Goal: Information Seeking & Learning: Find specific fact

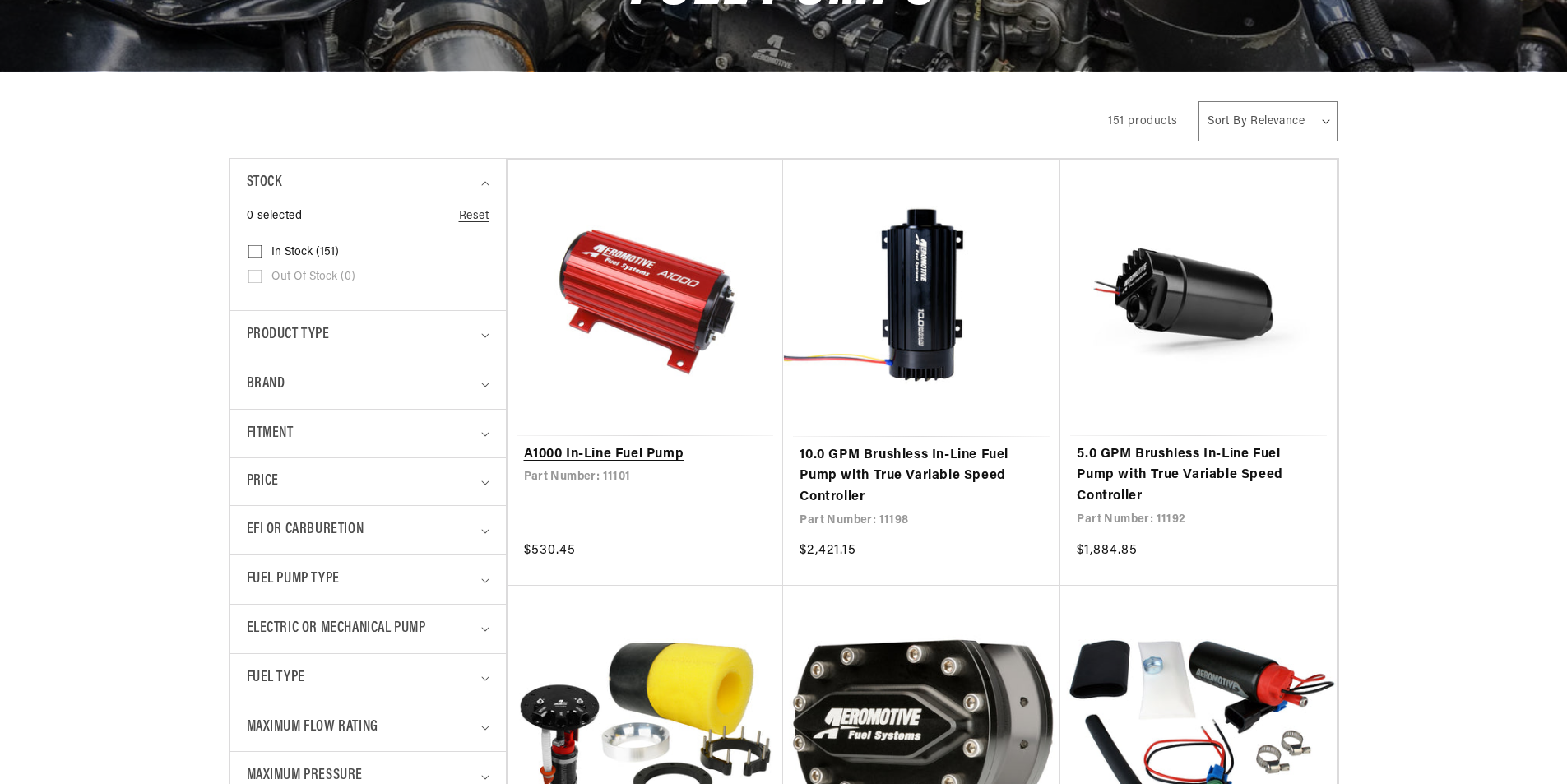
click at [661, 444] on link "A1000 In-Line Fuel Pump" at bounding box center [646, 454] width 243 height 21
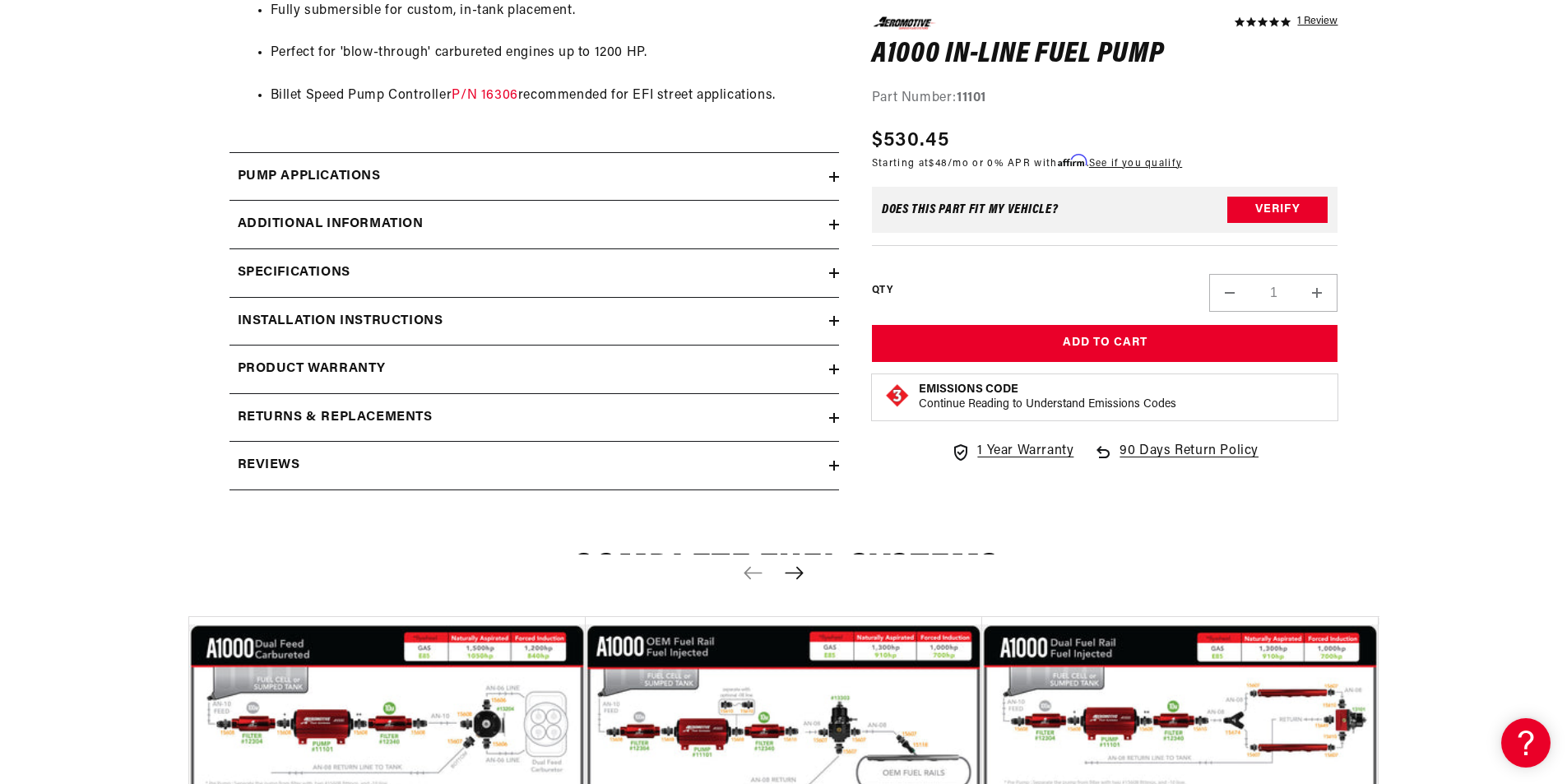
scroll to position [1562, 0]
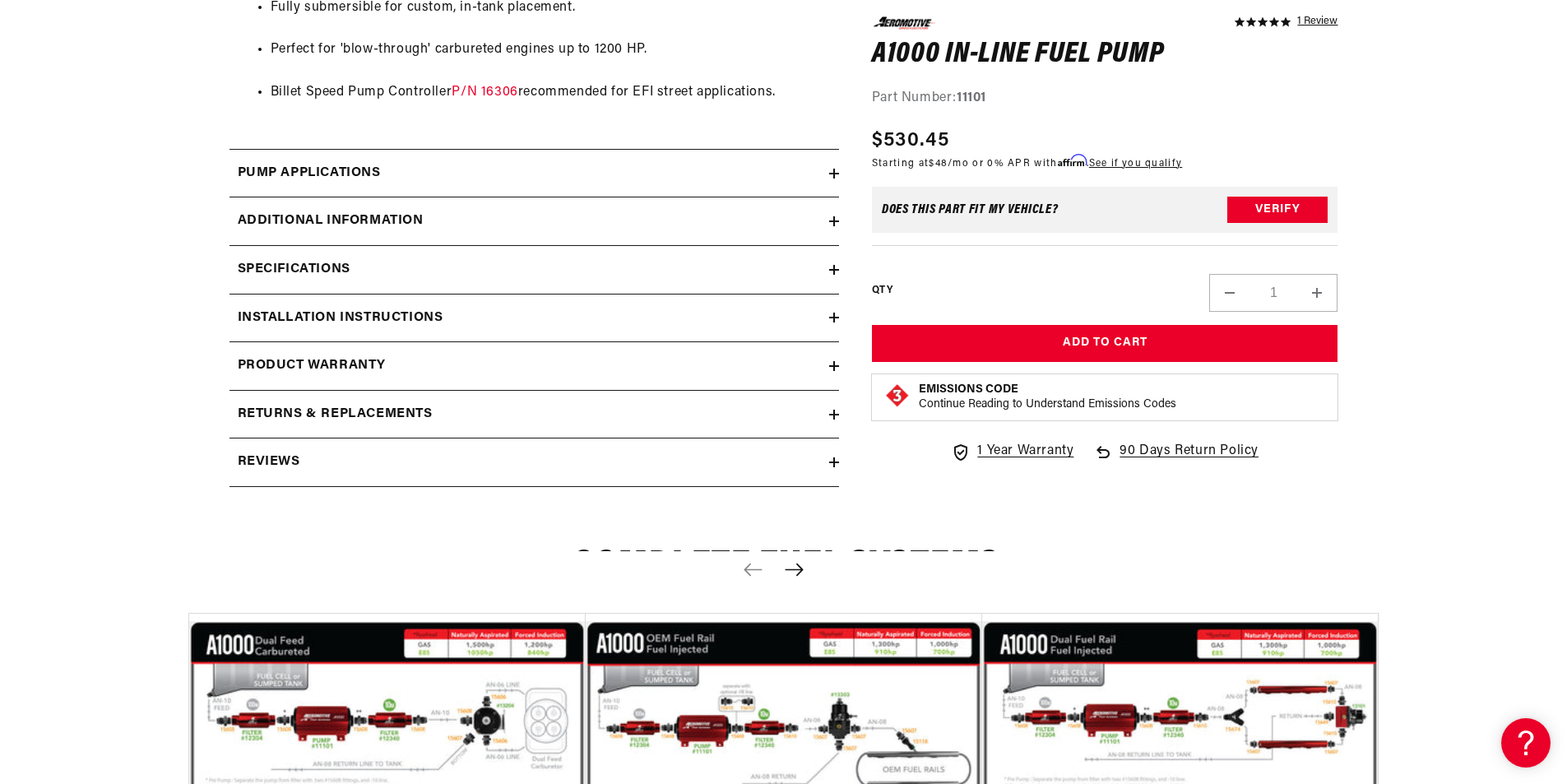
click at [339, 268] on h2 "Specifications" at bounding box center [294, 269] width 113 height 21
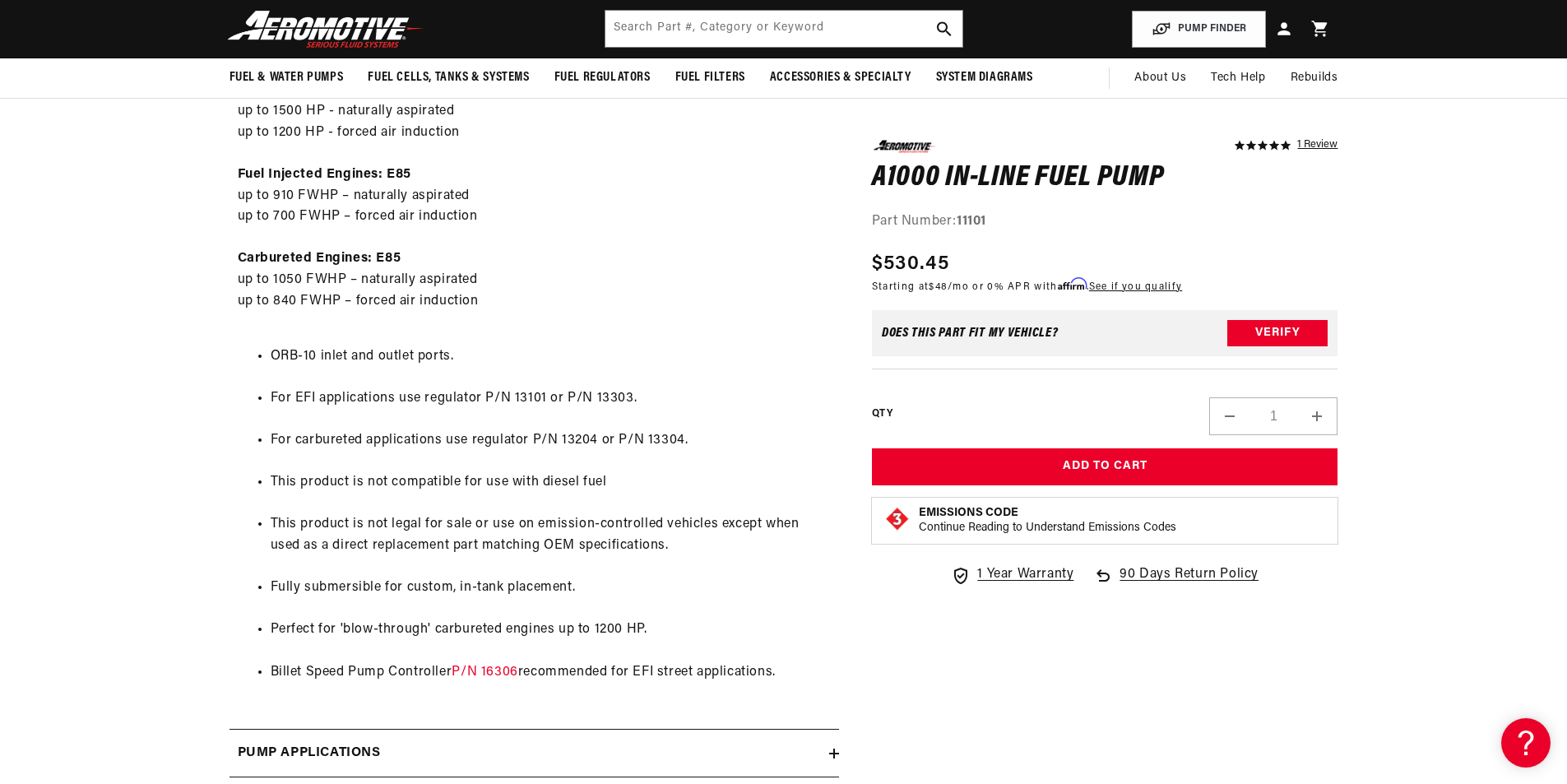
scroll to position [658, 0]
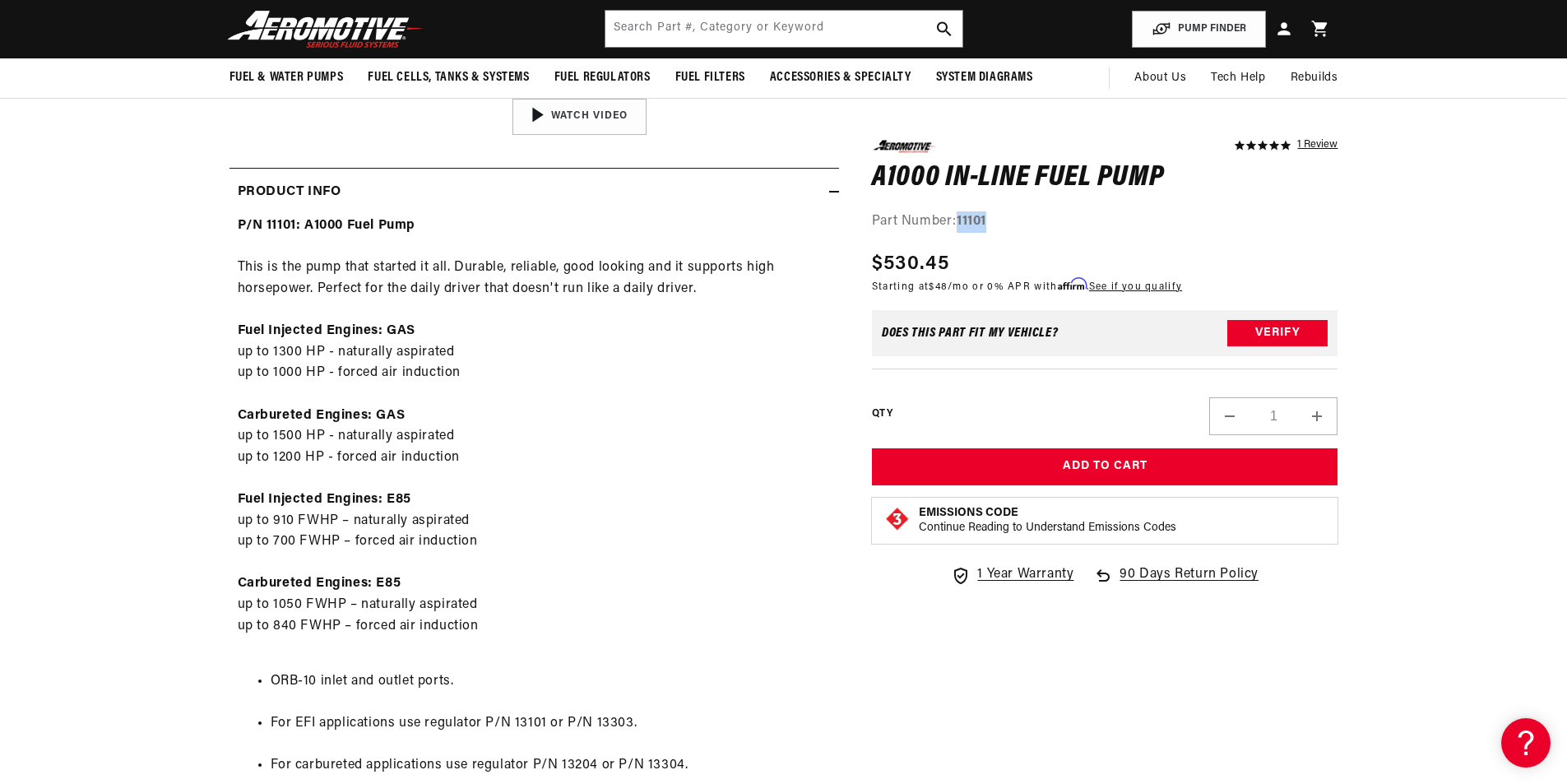
drag, startPoint x: 998, startPoint y: 217, endPoint x: 960, endPoint y: 225, distance: 38.8
click at [960, 225] on div "Part Number: 11101" at bounding box center [1105, 221] width 467 height 21
copy strong "11101"
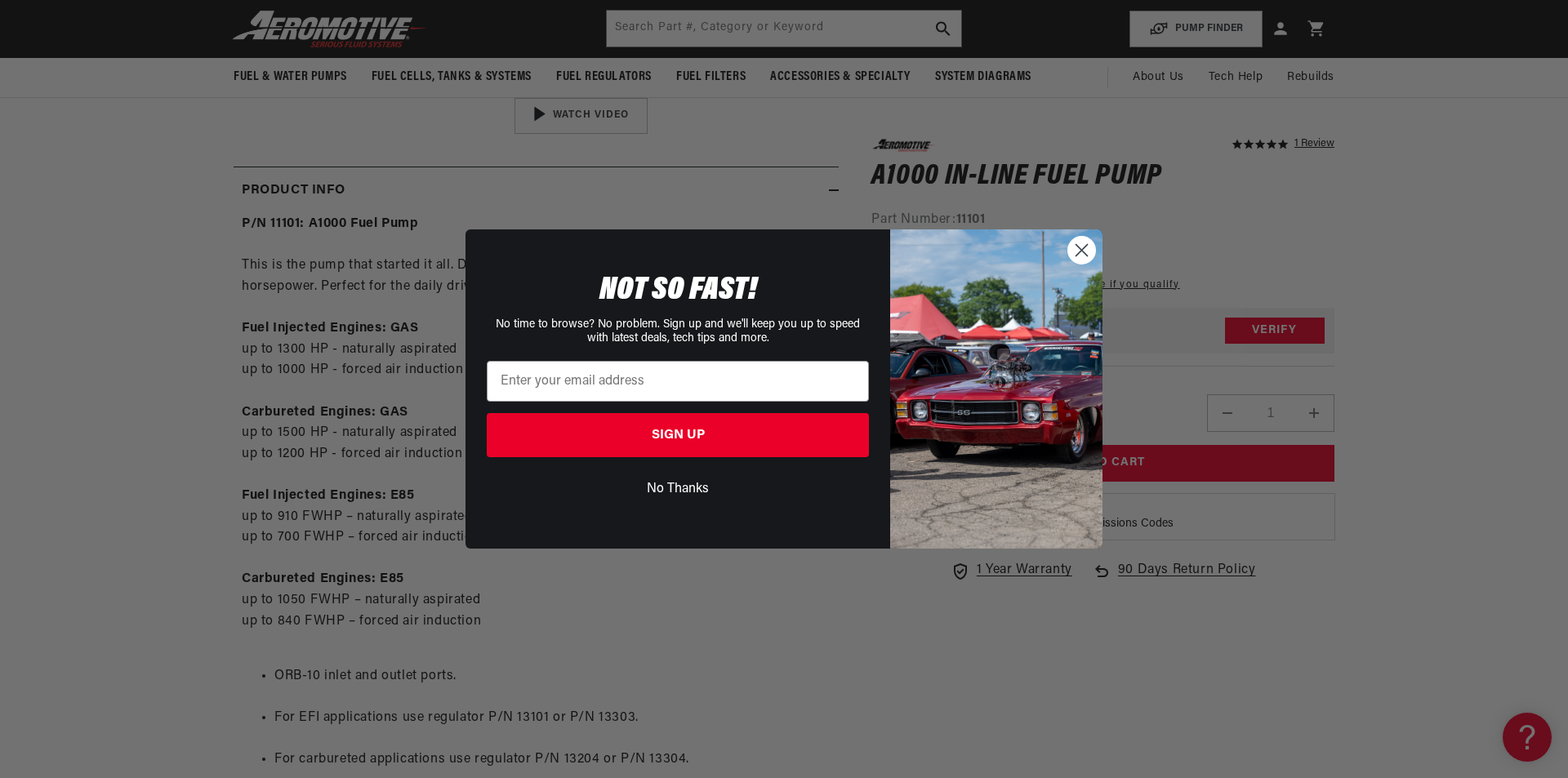
drag, startPoint x: 1086, startPoint y: 251, endPoint x: 926, endPoint y: 312, distance: 171.2
click at [1086, 251] on circle "Close dialog" at bounding box center [1081, 249] width 27 height 27
